Goal: Task Accomplishment & Management: Use online tool/utility

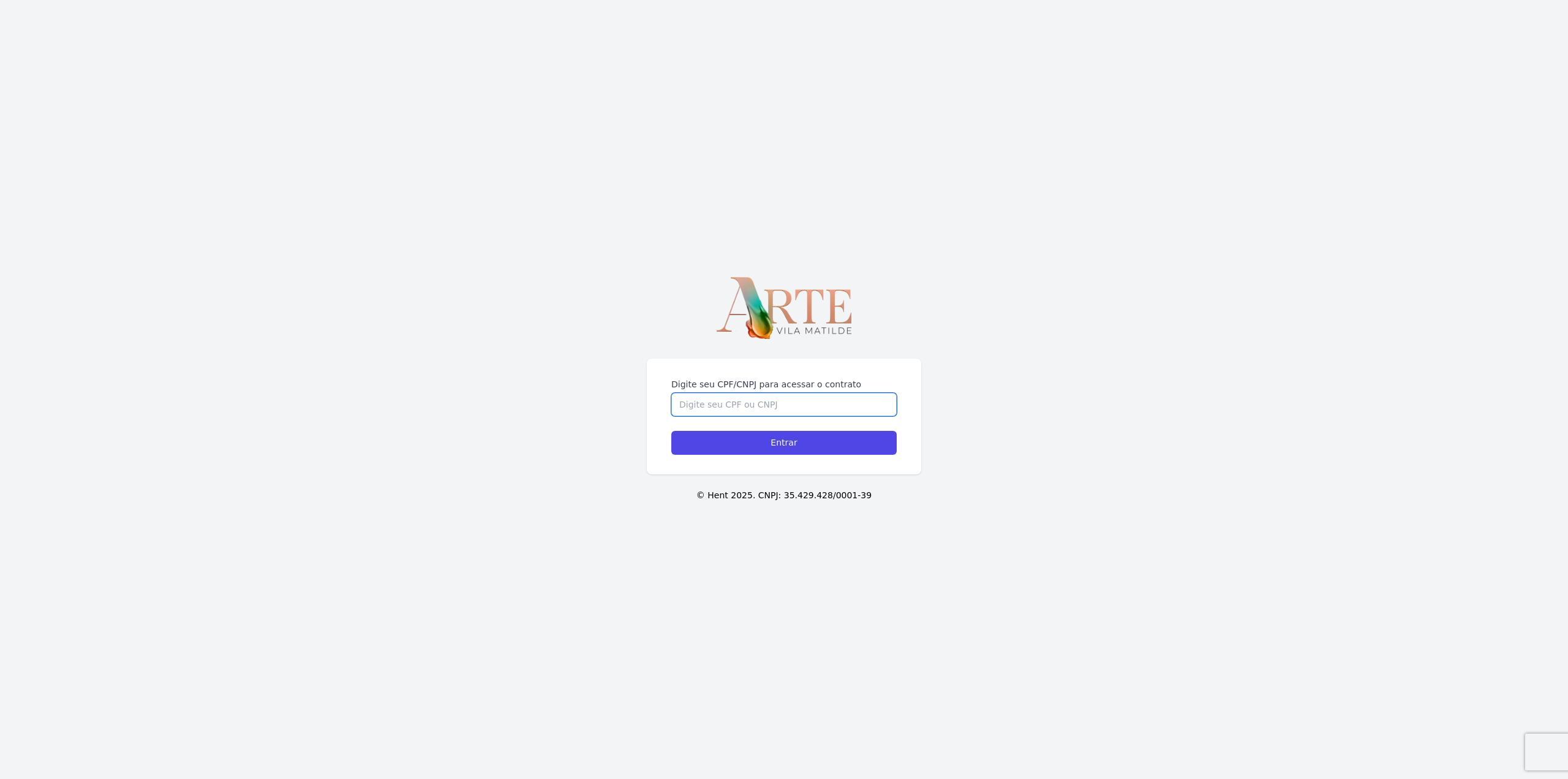
click at [767, 410] on input "Digite seu CPF/CNPJ para acessar o contrato" at bounding box center [784, 404] width 226 height 23
type input "44787447858"
click at [671, 431] on input "Entrar" at bounding box center [784, 442] width 226 height 24
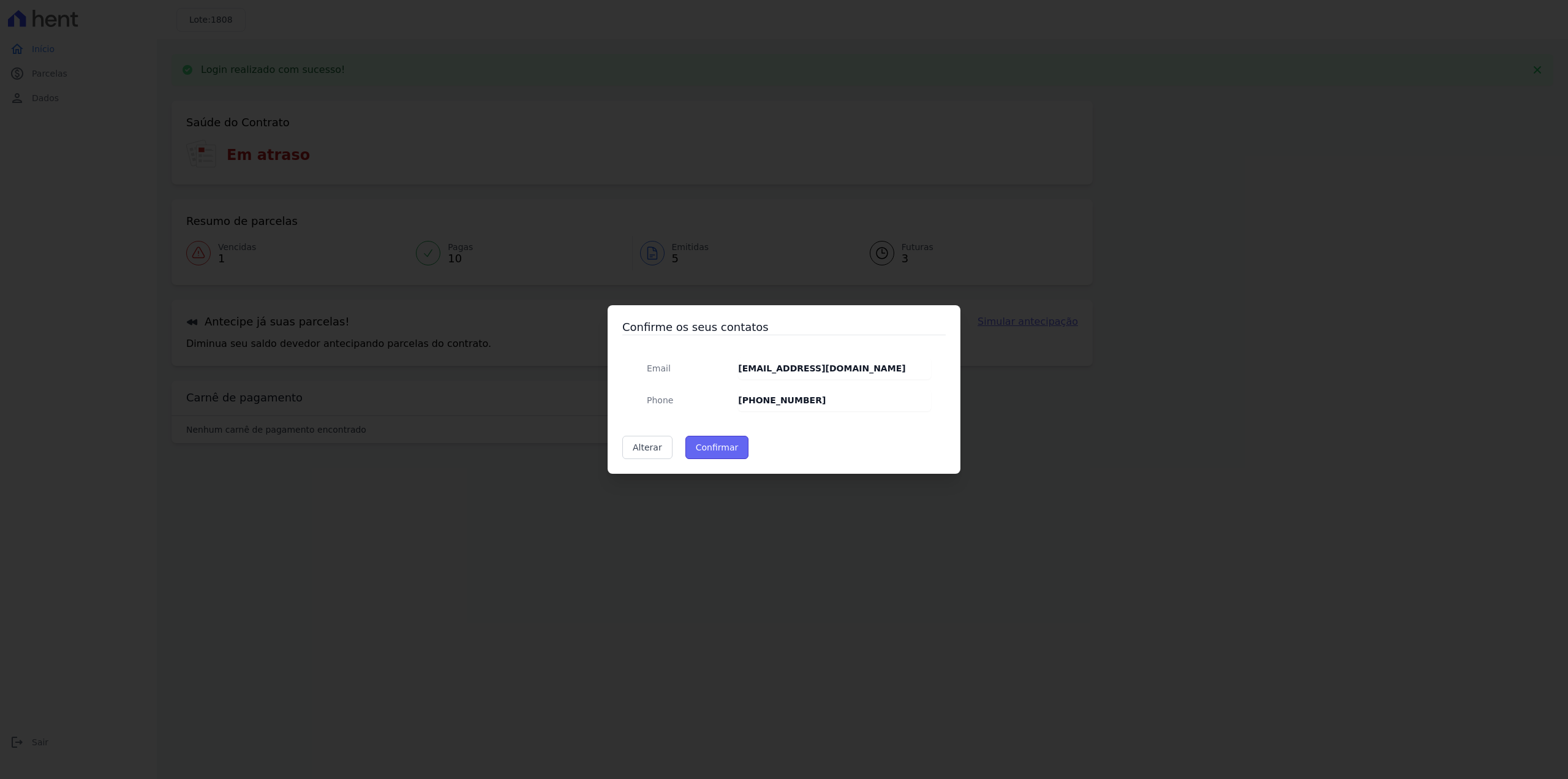
click at [720, 452] on button "Confirmar" at bounding box center [717, 447] width 63 height 23
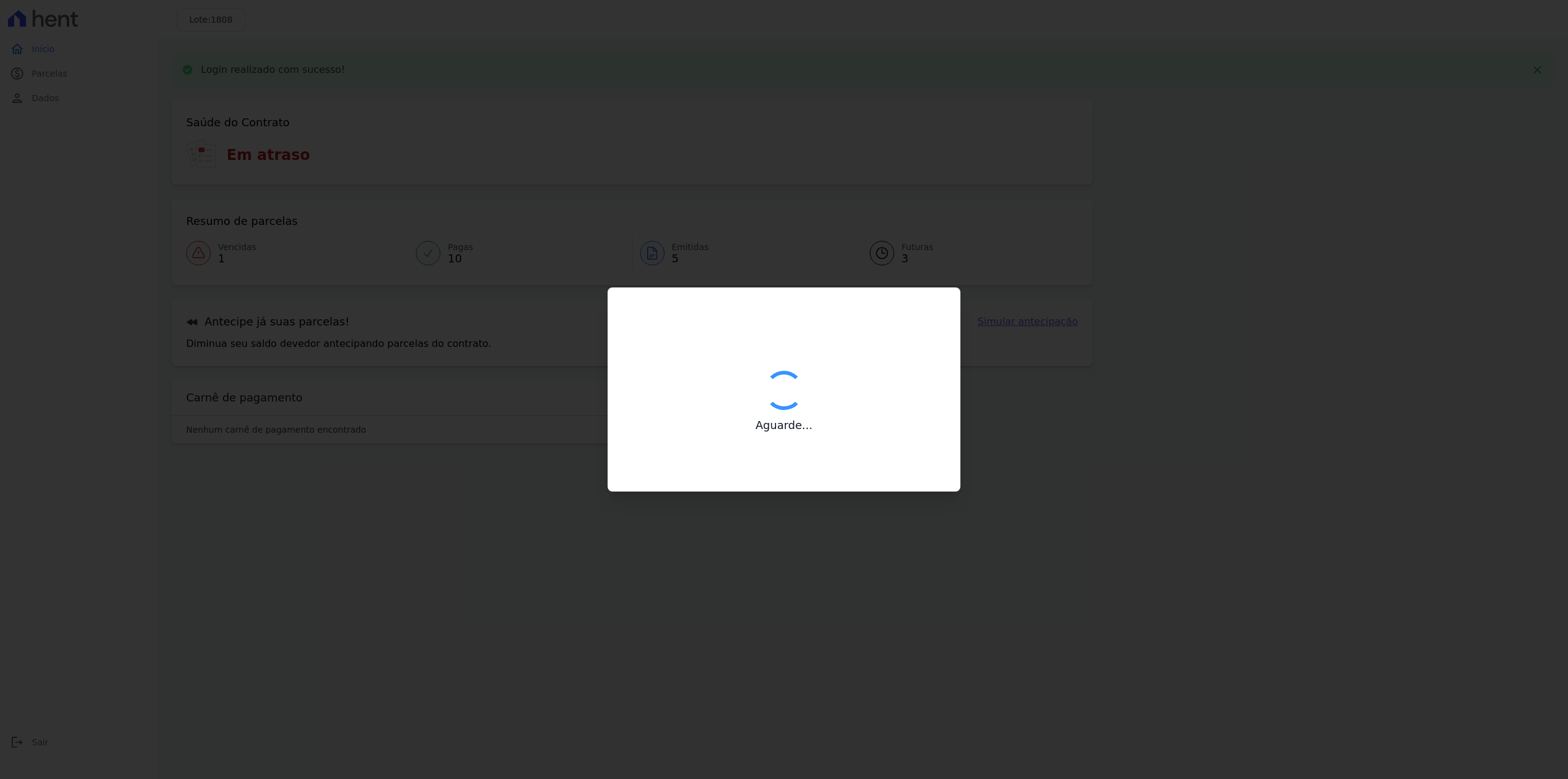
type input "Contatos confirmados com sucesso."
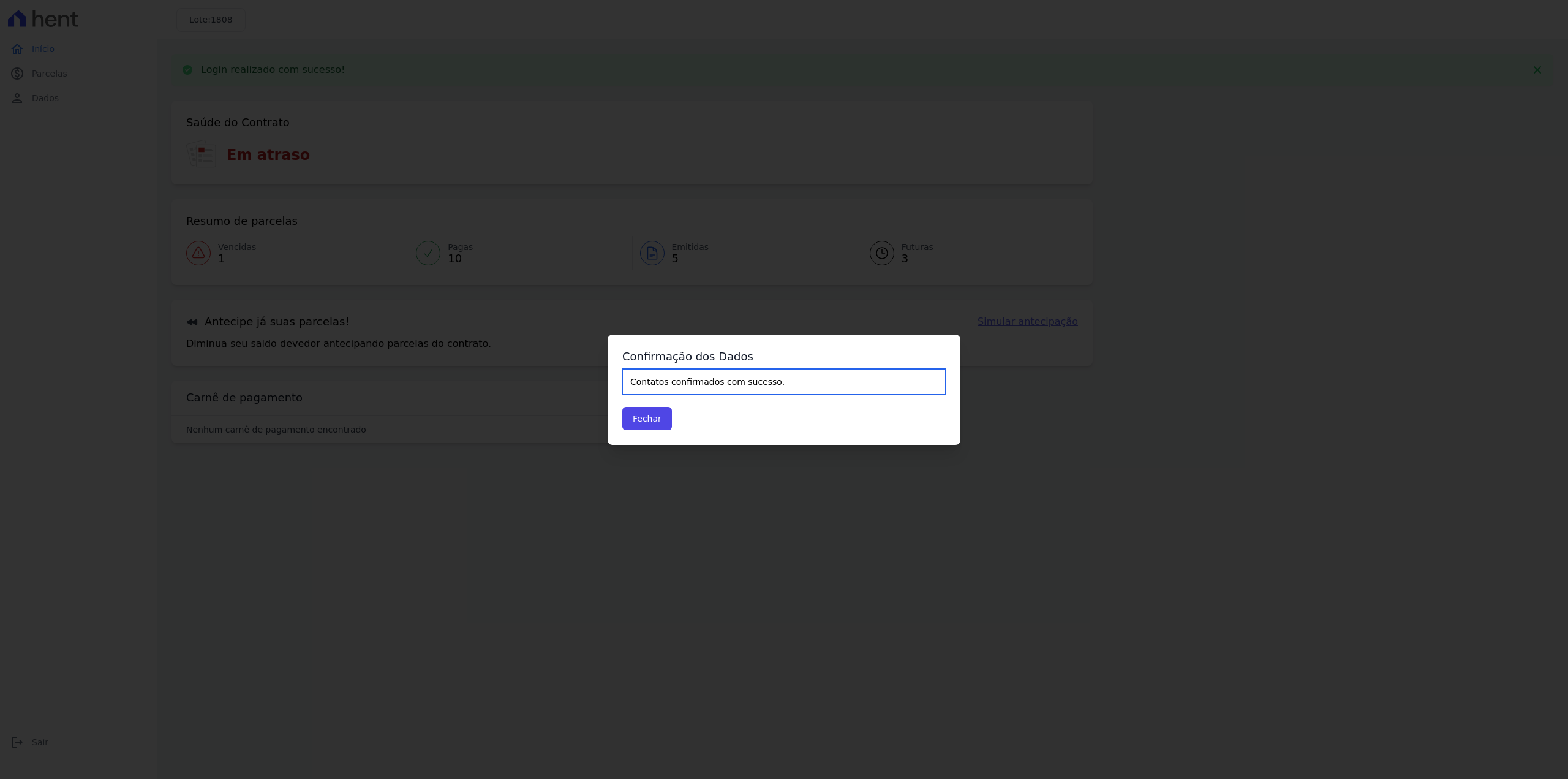
click at [750, 389] on input "Contatos confirmados com sucesso." at bounding box center [784, 382] width 323 height 26
click at [710, 381] on input "Contatos confirmados com sucesso." at bounding box center [784, 382] width 323 height 26
click at [660, 412] on button "Fechar" at bounding box center [647, 419] width 49 height 23
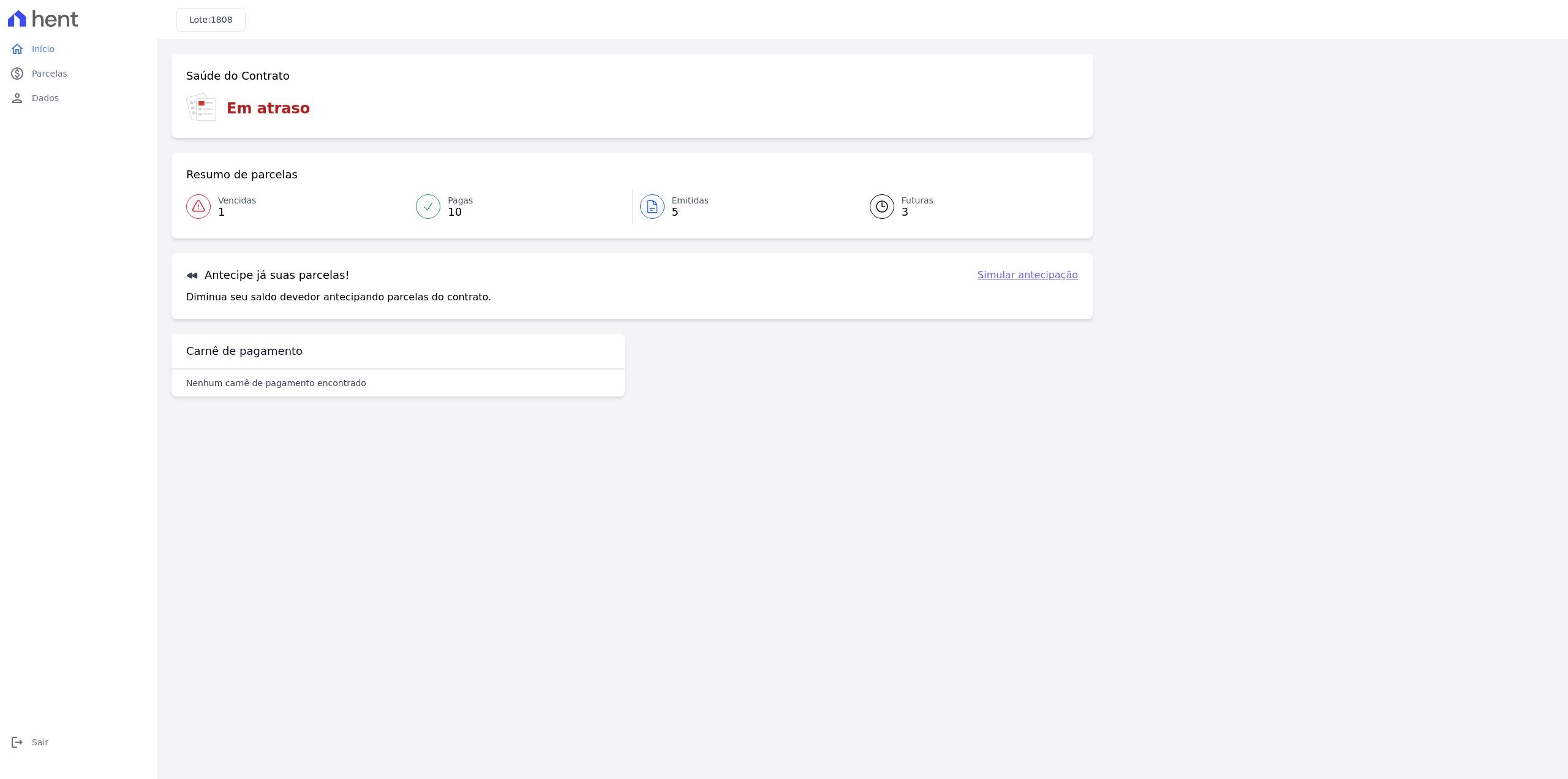
click at [224, 212] on span "1" at bounding box center [237, 211] width 38 height 10
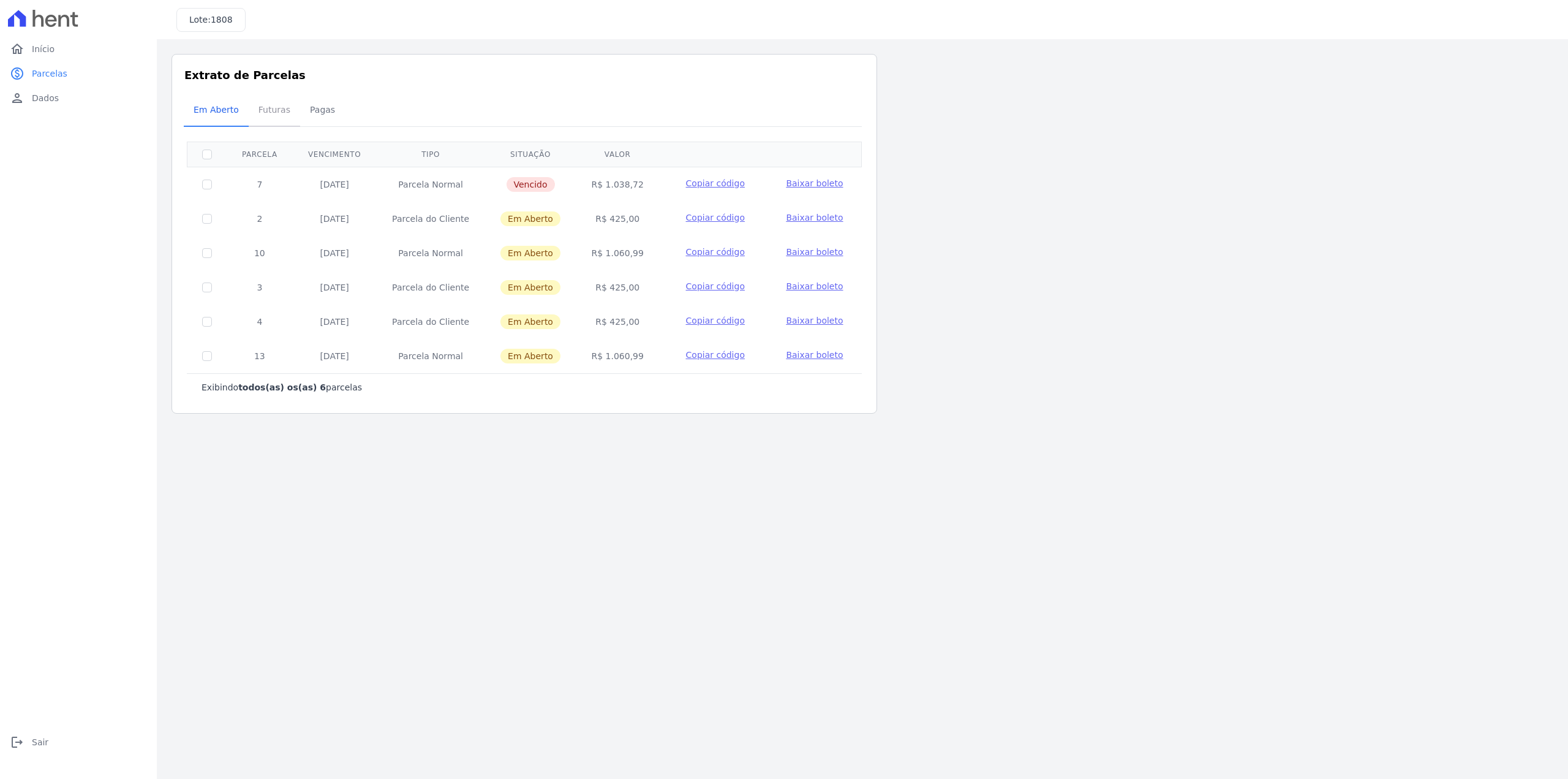
click at [267, 118] on span "Futuras" at bounding box center [274, 110] width 47 height 25
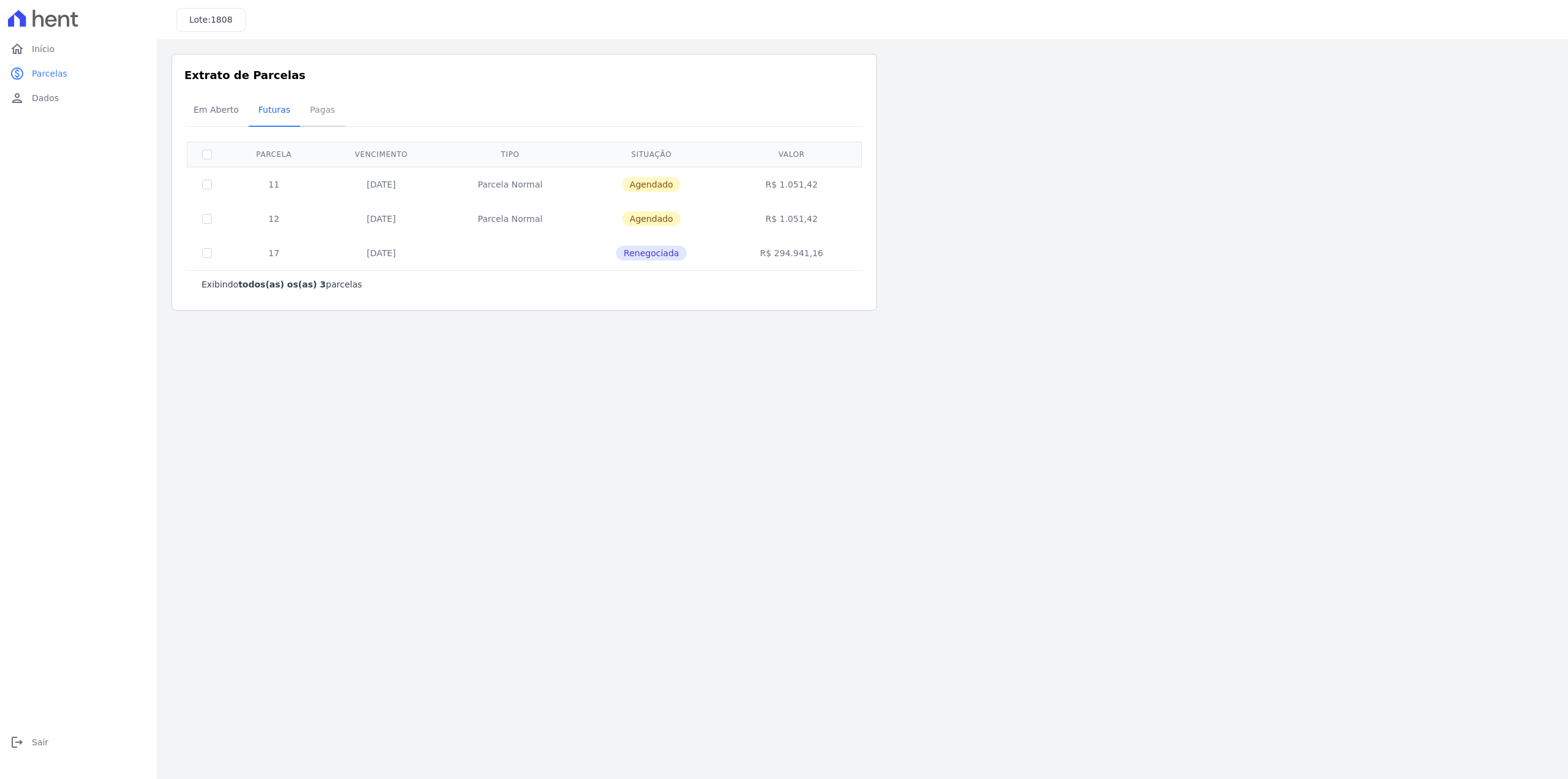
click at [323, 113] on span "Pagas" at bounding box center [322, 110] width 40 height 25
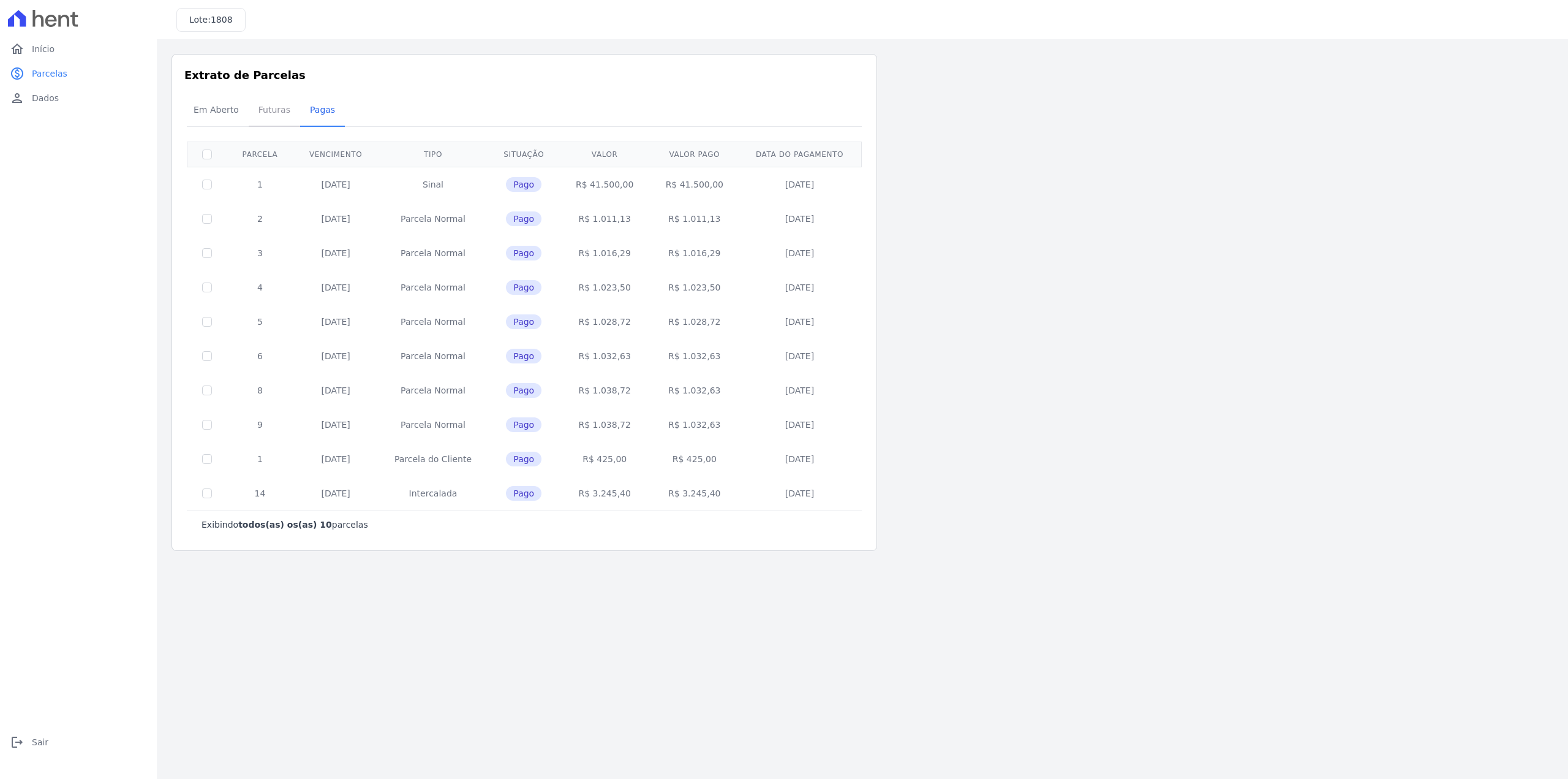
click at [272, 120] on span "Futuras" at bounding box center [274, 110] width 47 height 25
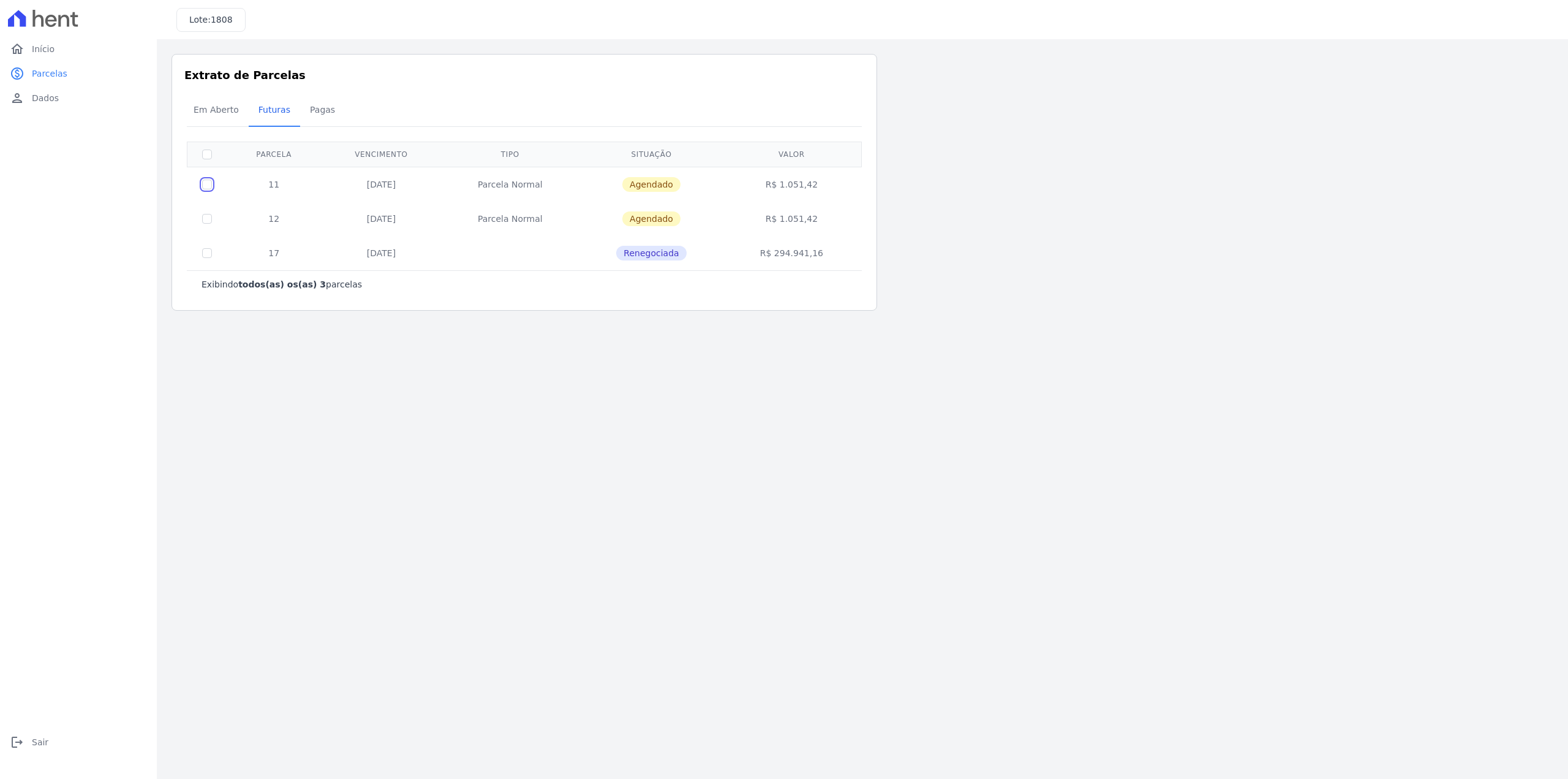
click at [207, 189] on input "checkbox" at bounding box center [207, 184] width 10 height 10
checkbox input "true"
click at [206, 219] on input "checkbox" at bounding box center [207, 219] width 10 height 10
click at [210, 222] on input "checkbox" at bounding box center [207, 219] width 10 height 10
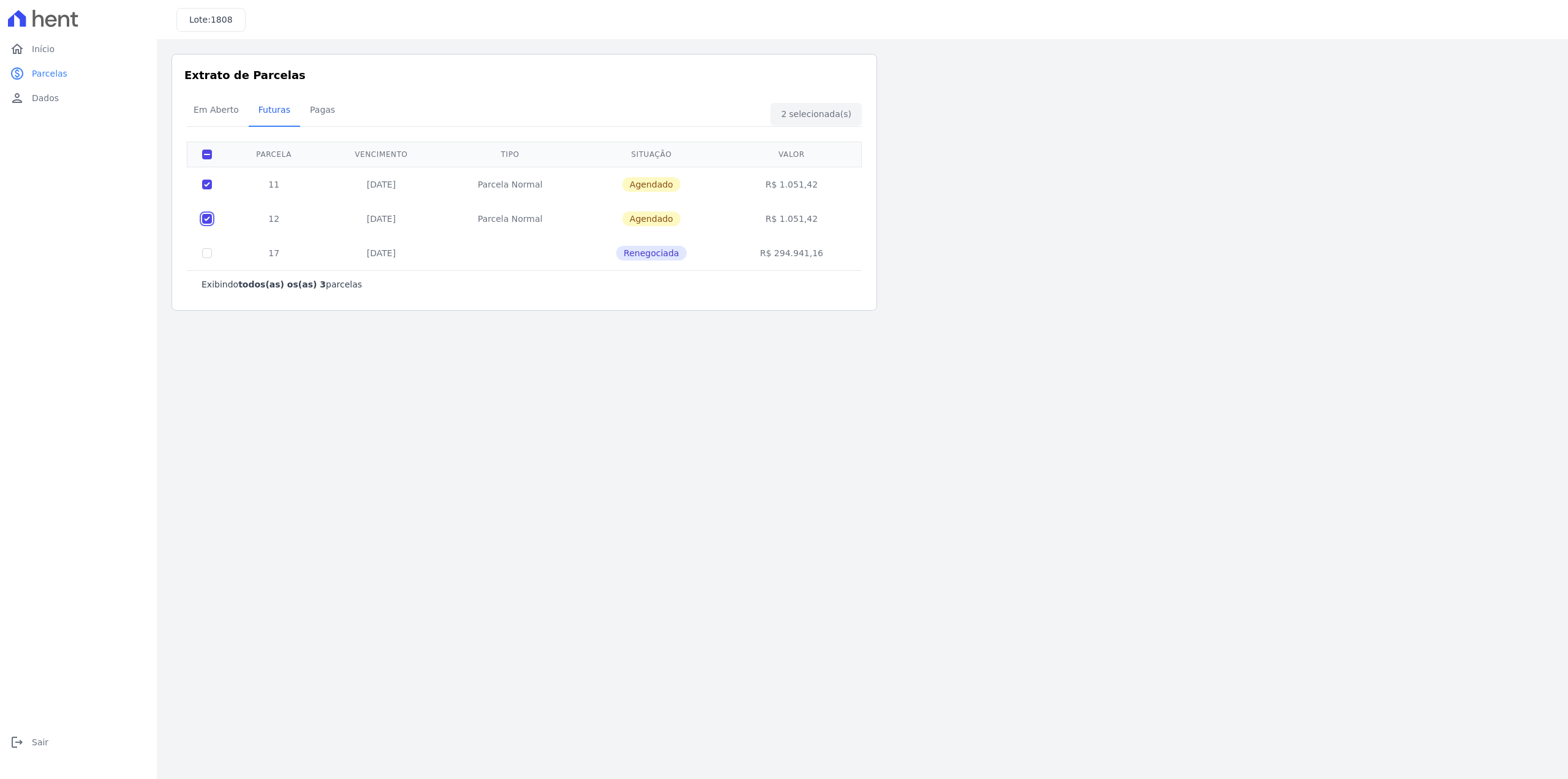
checkbox input "false"
click at [205, 186] on input "checkbox" at bounding box center [207, 184] width 10 height 10
checkbox input "false"
click at [670, 262] on td "Renegociada" at bounding box center [651, 253] width 145 height 34
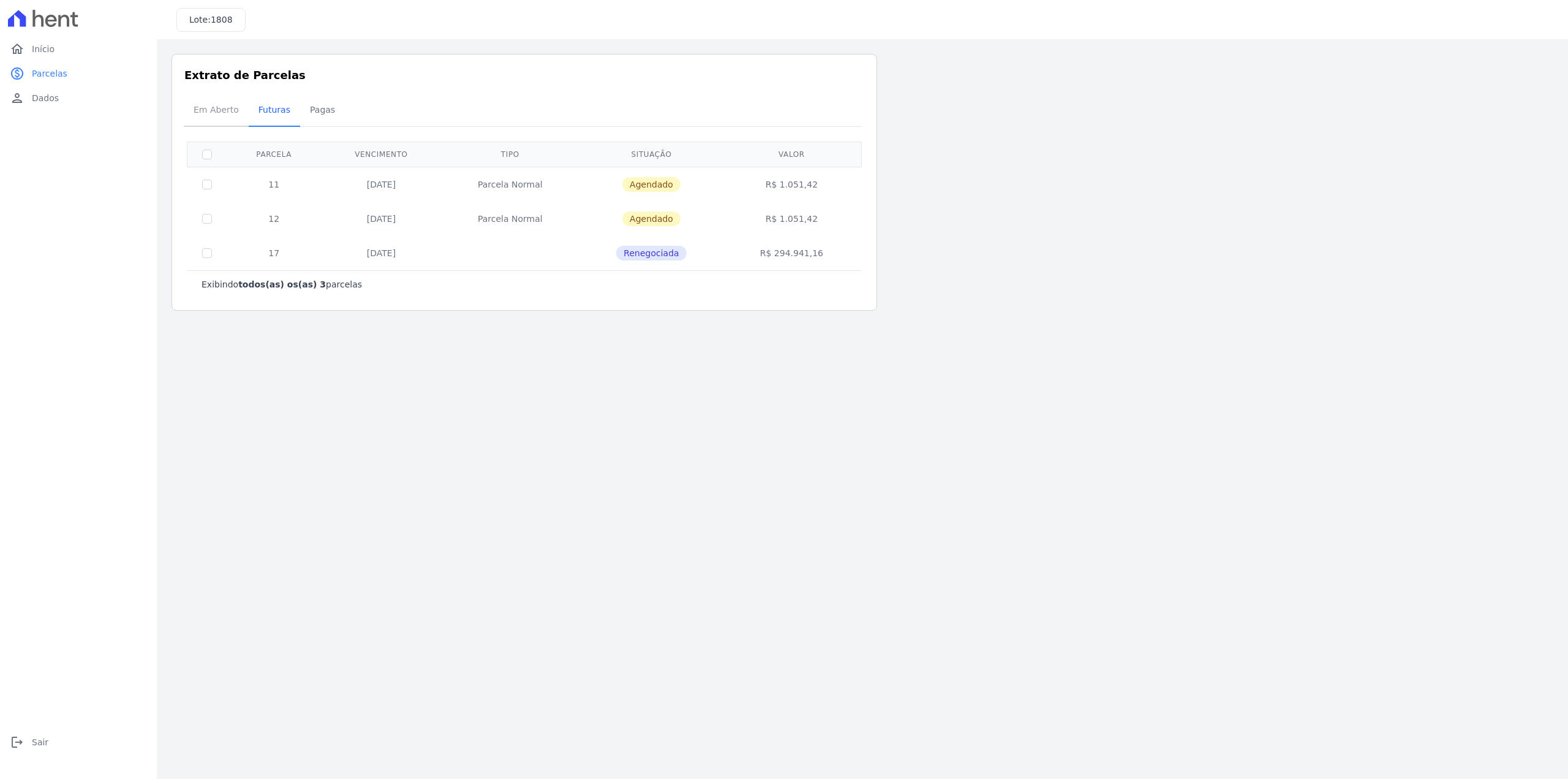
click at [211, 112] on span "Em Aberto" at bounding box center [216, 110] width 60 height 25
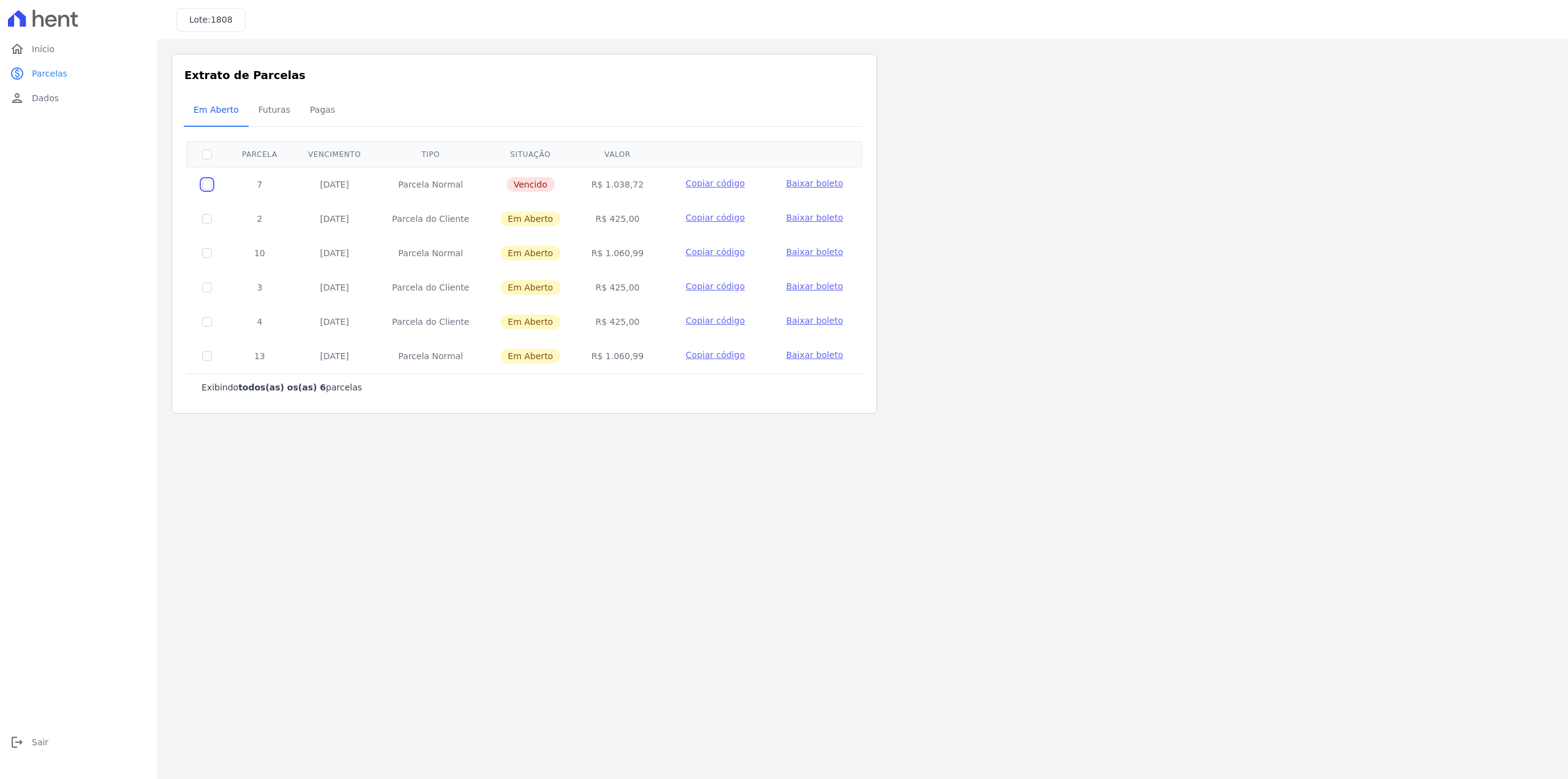
click at [206, 189] on input "checkbox" at bounding box center [207, 184] width 10 height 10
checkbox input "true"
click at [204, 188] on input "checkbox" at bounding box center [207, 184] width 10 height 10
checkbox input "false"
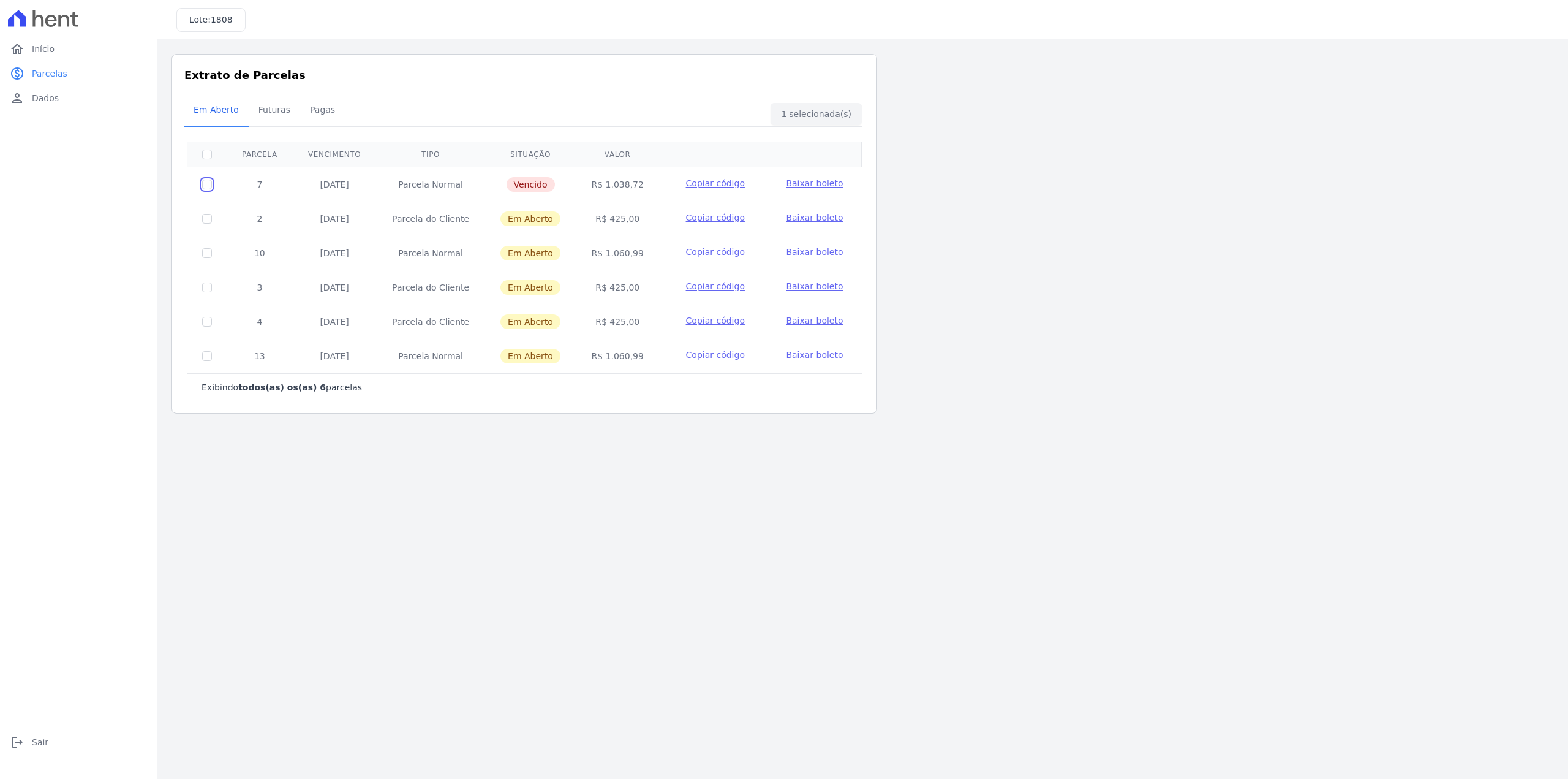
checkbox input "false"
click at [50, 103] on span "Dados" at bounding box center [45, 98] width 27 height 12
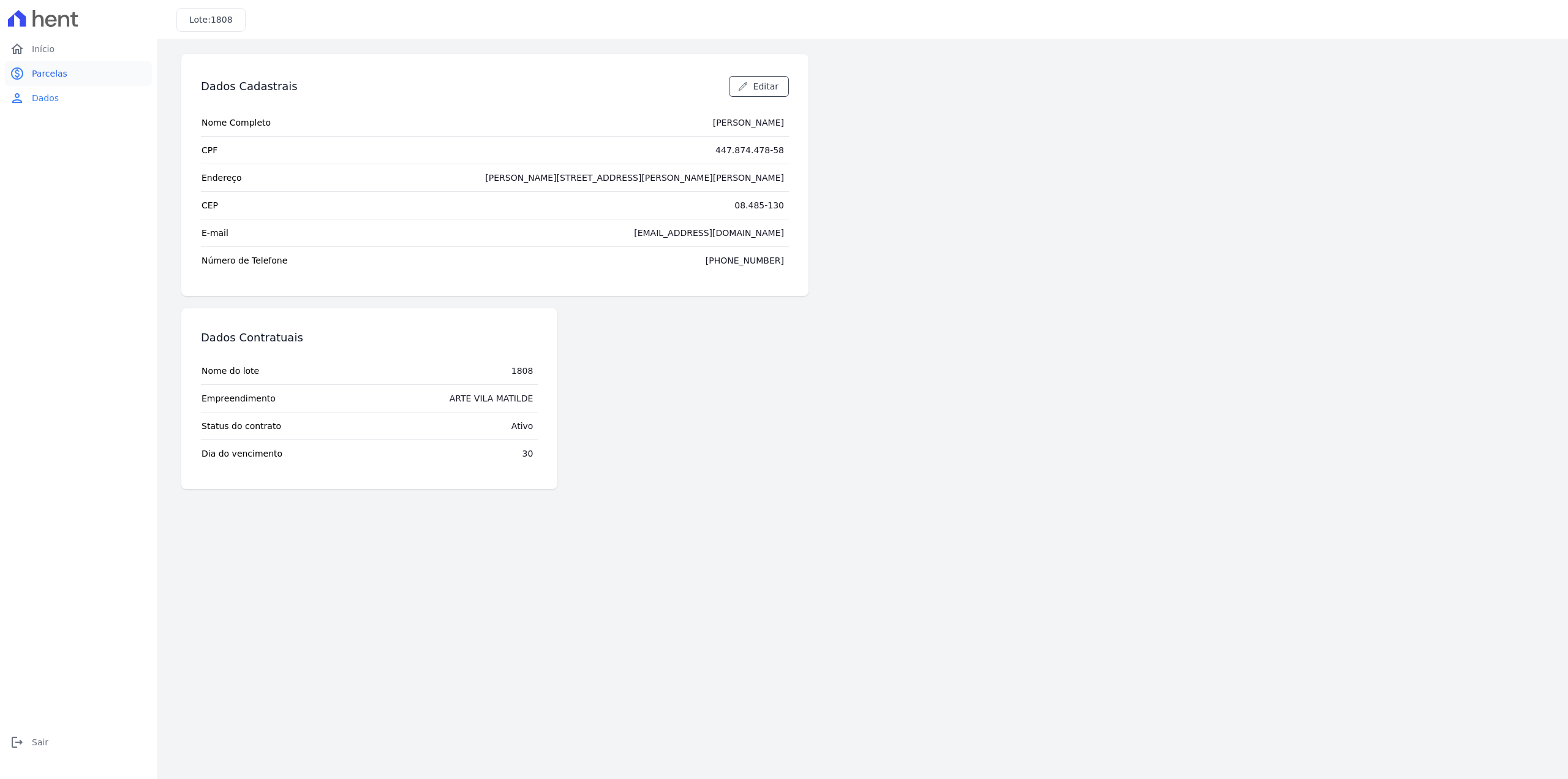
click at [42, 68] on span "Parcelas" at bounding box center [49, 74] width 35 height 12
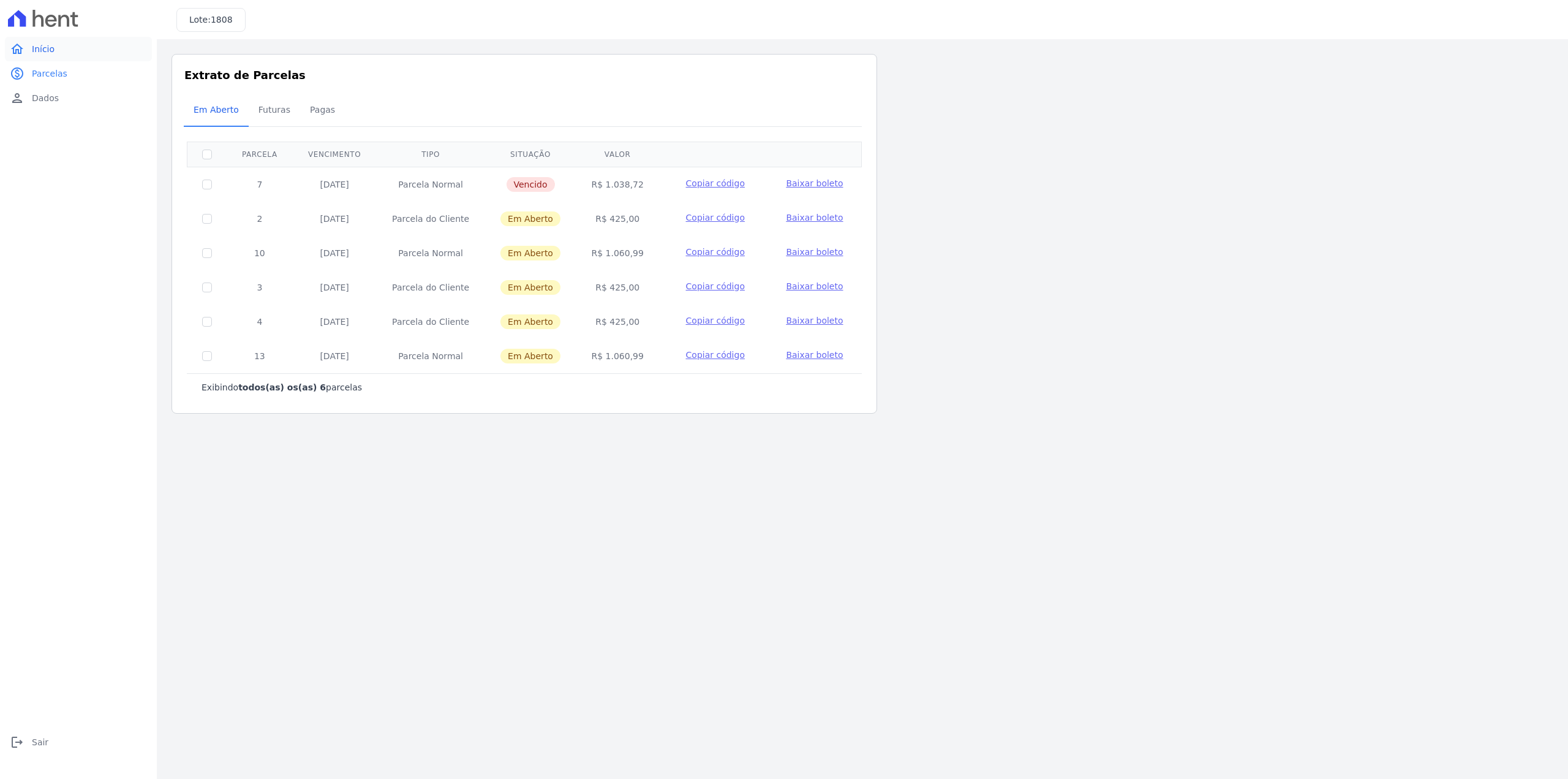
click at [48, 50] on span "Início" at bounding box center [43, 49] width 23 height 12
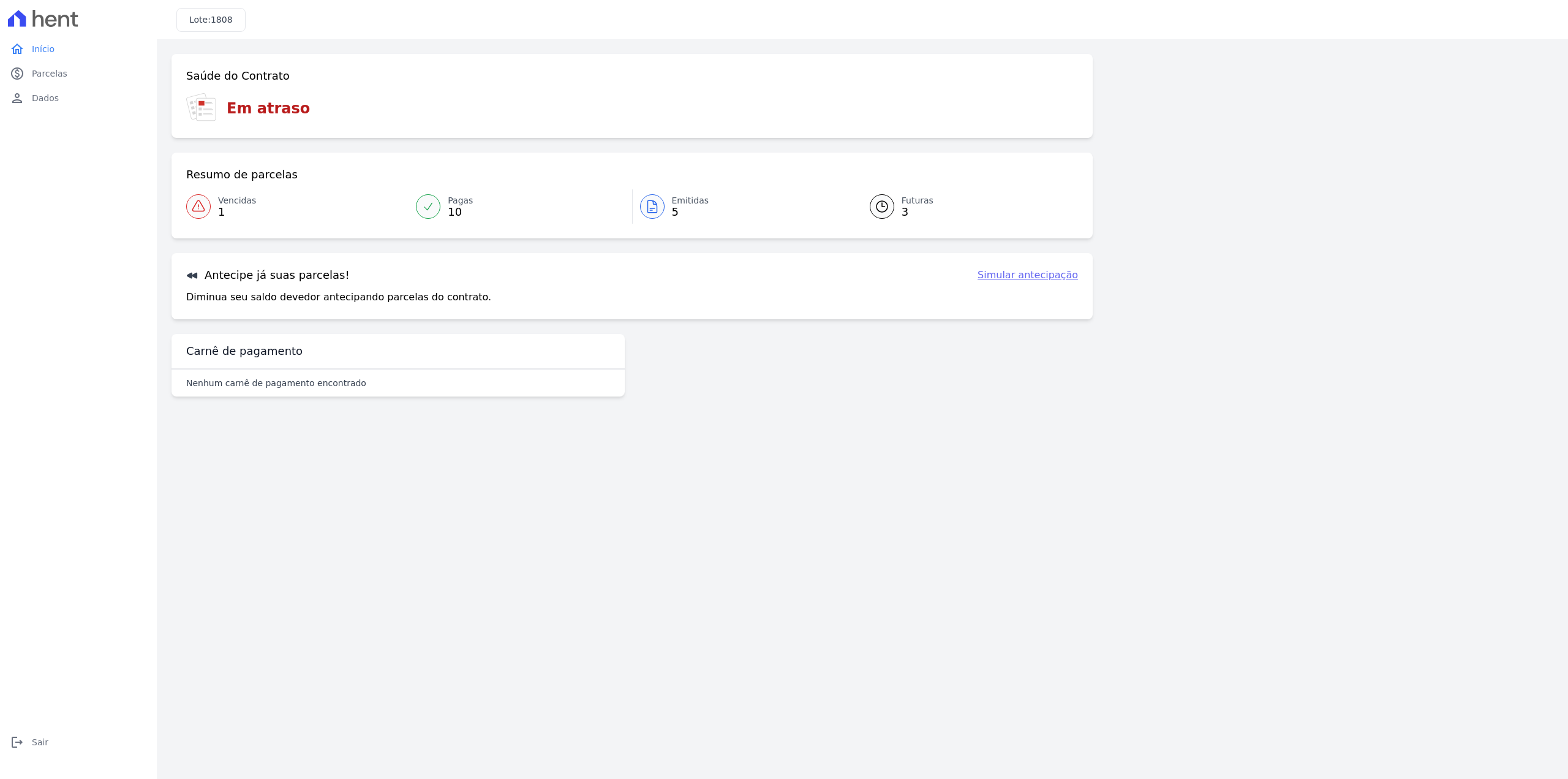
click at [285, 117] on h3 "Em atraso" at bounding box center [268, 108] width 84 height 22
click at [1031, 277] on link "Simular antecipação" at bounding box center [1028, 275] width 100 height 15
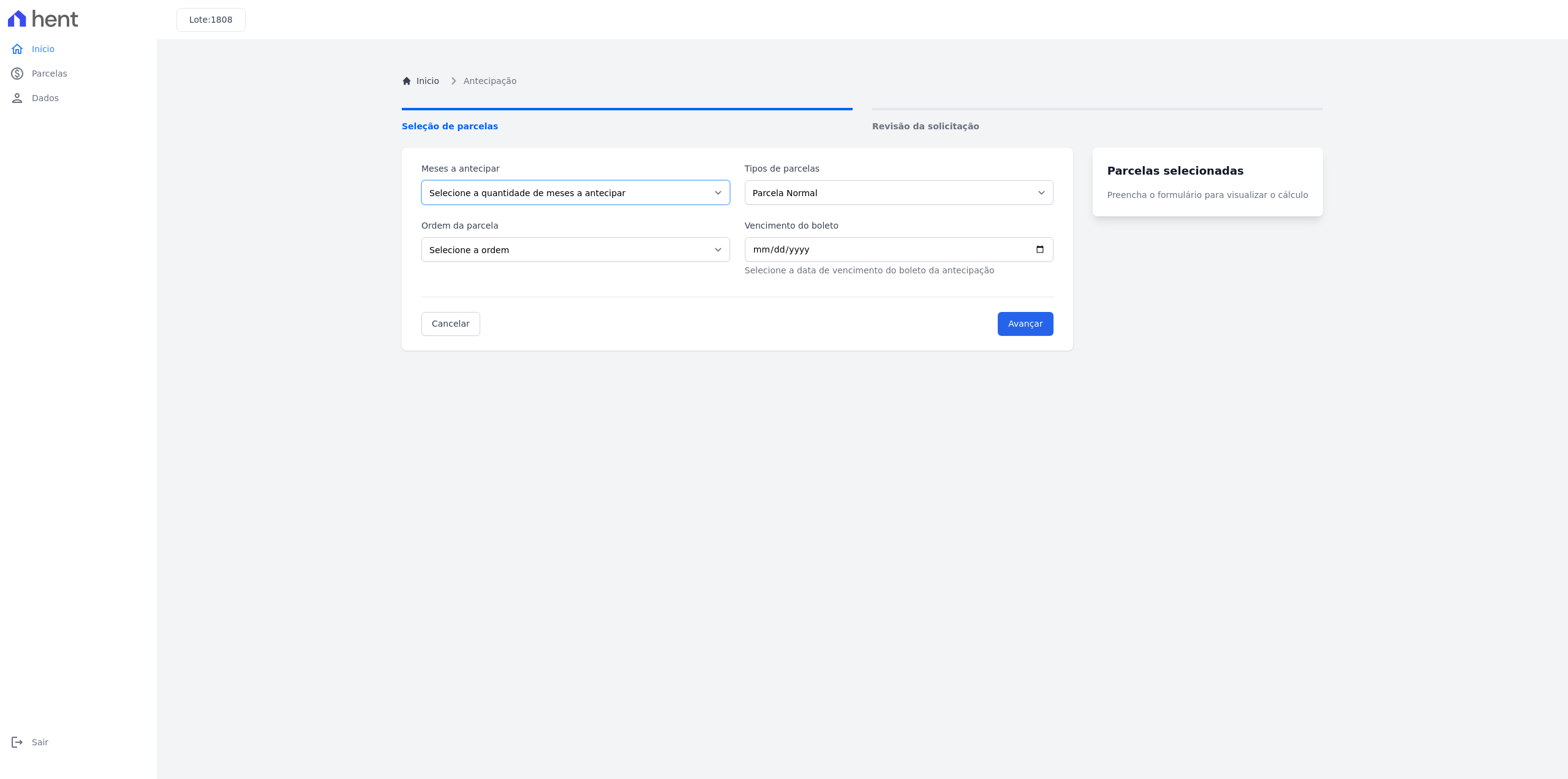
click at [684, 191] on select "Selecione a quantidade de meses a antecipar 1 2 3 4 5" at bounding box center [575, 192] width 309 height 25
select select "1"
click at [421, 180] on select "Selecione a quantidade de meses a antecipar 1 2 3 4 5" at bounding box center [575, 192] width 309 height 25
click at [906, 199] on select "Parcela Normal Outros" at bounding box center [899, 192] width 309 height 25
select select "others"
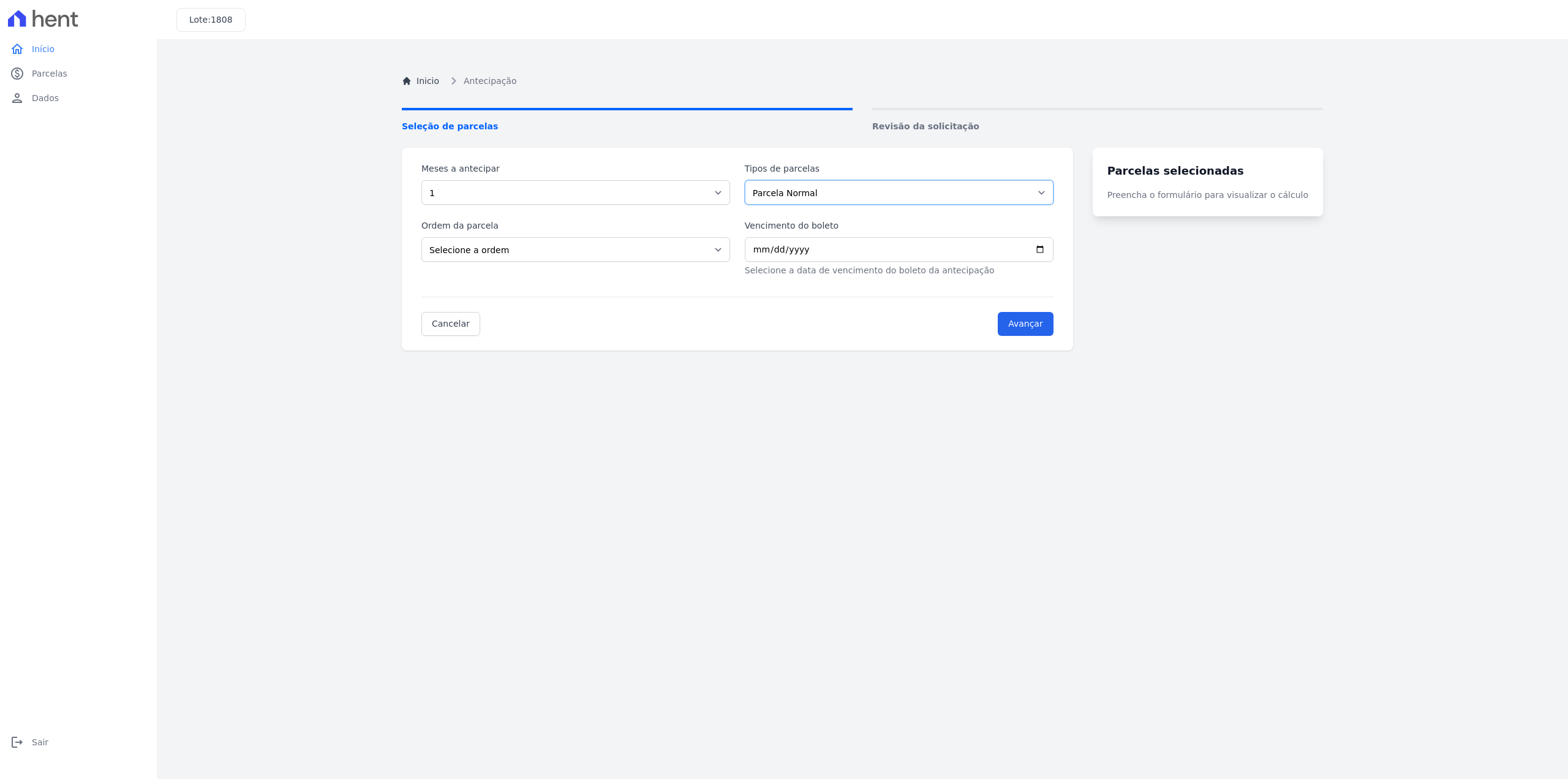
click at [752, 180] on select "Parcela Normal Outros" at bounding box center [899, 192] width 309 height 25
click at [625, 250] on select "Selecione a ordem Últimas parcelas Primeiras parcelas" at bounding box center [575, 249] width 309 height 25
select select "ending"
click at [421, 237] on select "Selecione a ordem Últimas parcelas Primeiras parcelas" at bounding box center [575, 249] width 309 height 25
click at [829, 256] on input "Vencimento do boleto" at bounding box center [899, 249] width 309 height 25
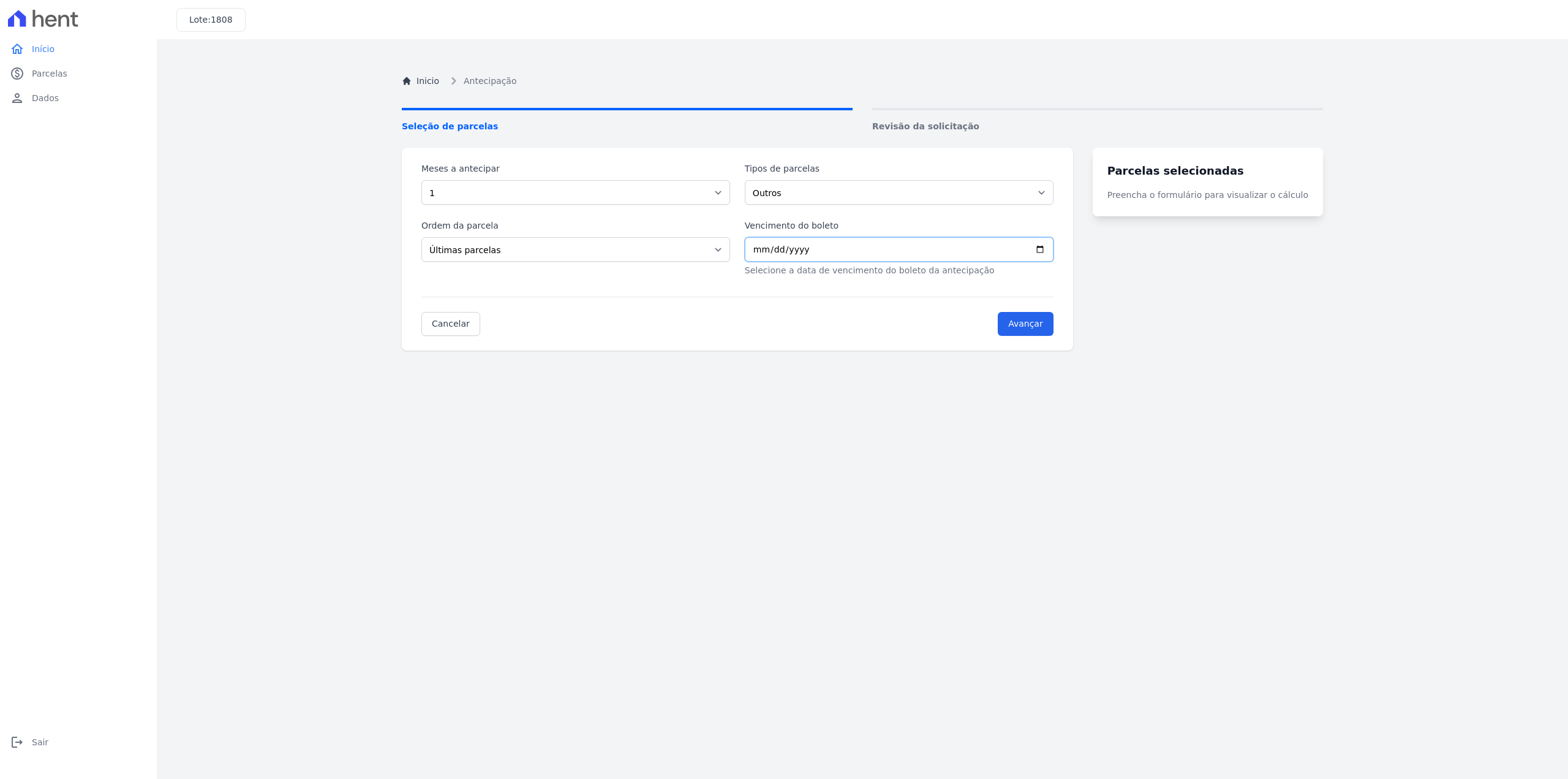
click at [1054, 251] on input "Vencimento do boleto" at bounding box center [899, 249] width 309 height 25
type input "2025-09-30"
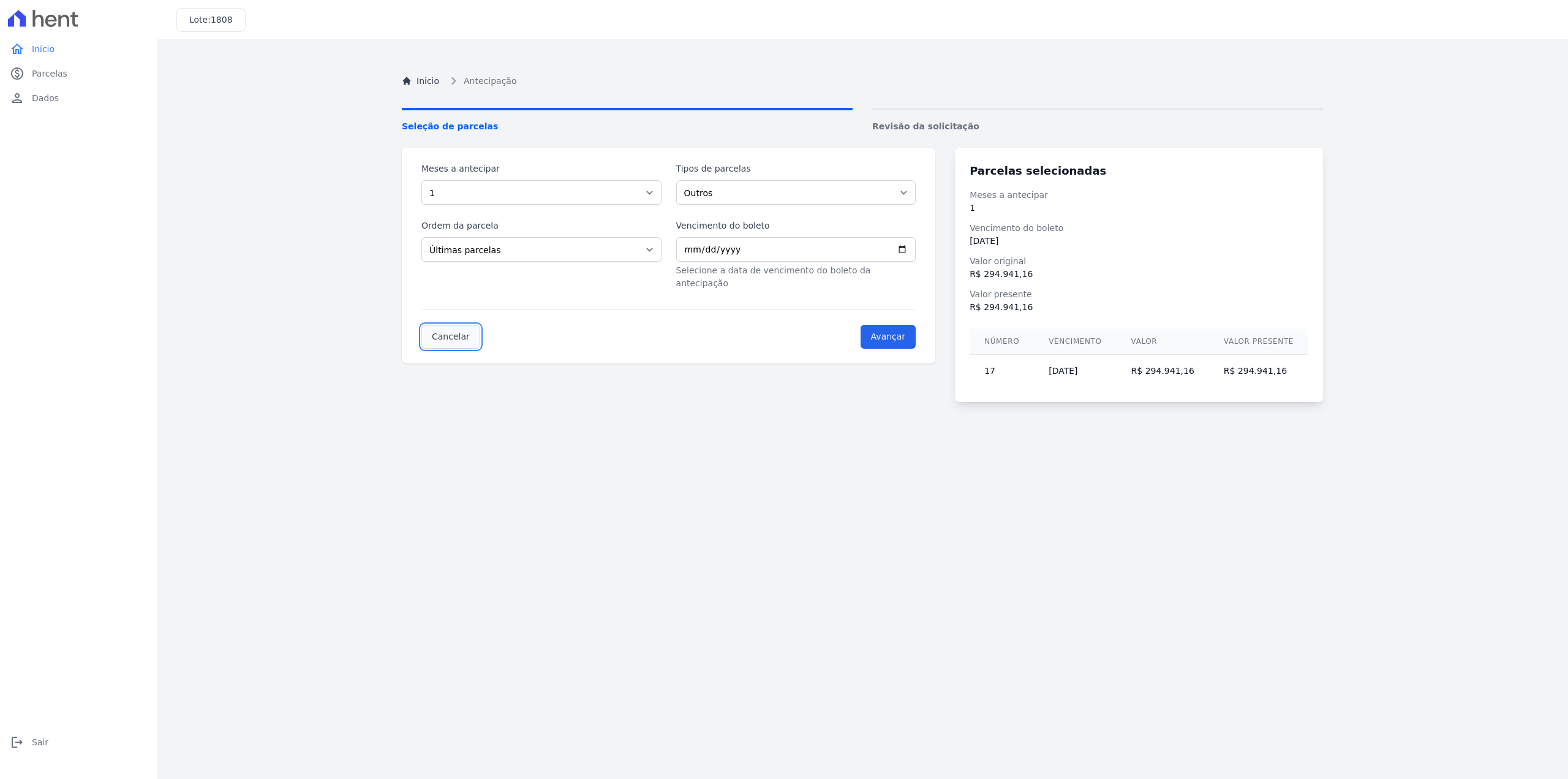
click at [455, 327] on link "Cancelar" at bounding box center [450, 337] width 59 height 24
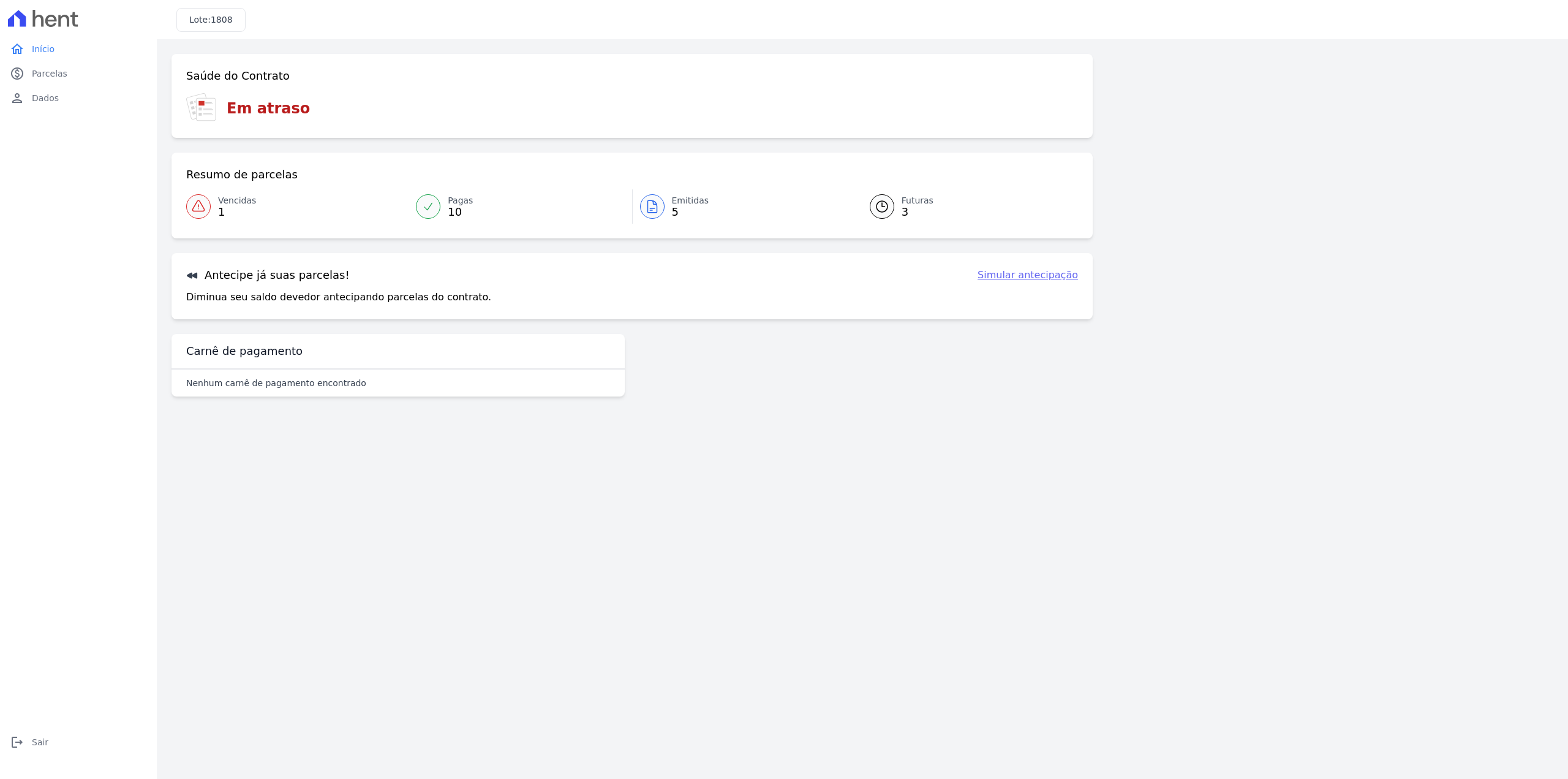
click at [238, 211] on span "1" at bounding box center [237, 211] width 38 height 10
